Goal: Find contact information

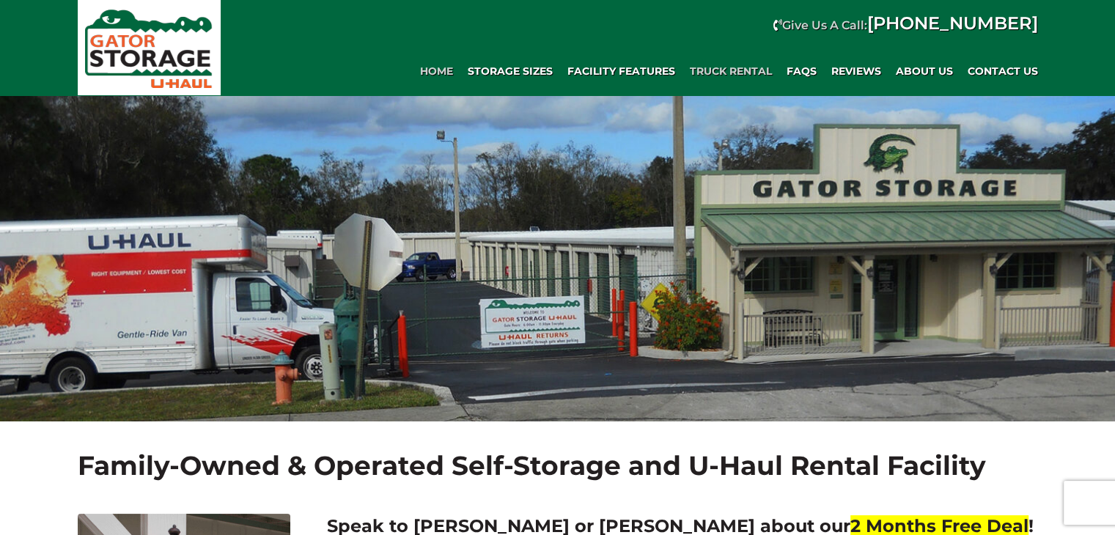
click at [709, 71] on span "Truck Rental" at bounding box center [731, 71] width 82 height 12
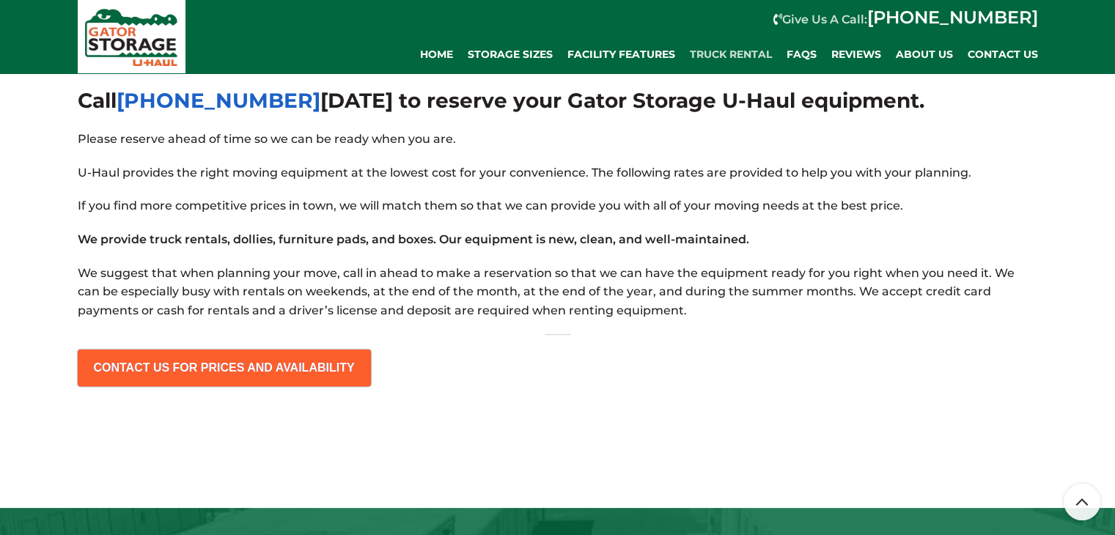
scroll to position [366, 0]
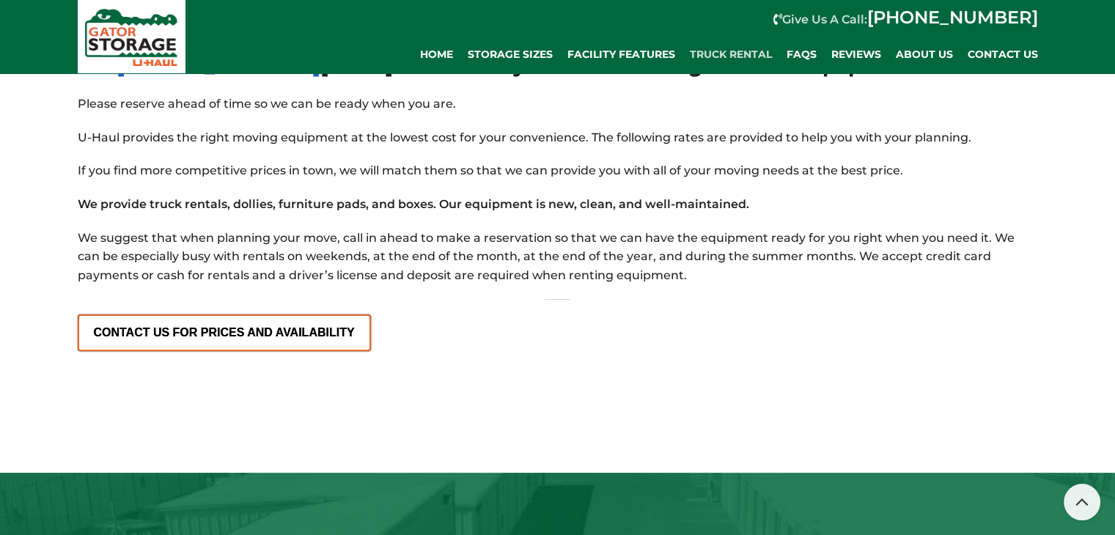
click at [270, 333] on span "CONTACT US FOR PRICES AND AVAILABILITY" at bounding box center [224, 327] width 290 height 23
